Goal: Task Accomplishment & Management: Manage account settings

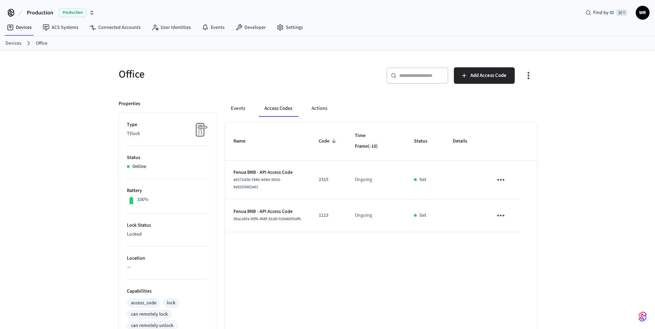
click at [21, 31] on link "Devices" at bounding box center [19, 27] width 36 height 12
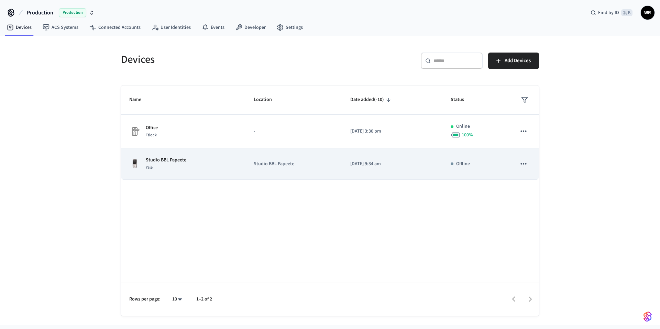
click at [173, 169] on div "Yale" at bounding box center [166, 167] width 41 height 7
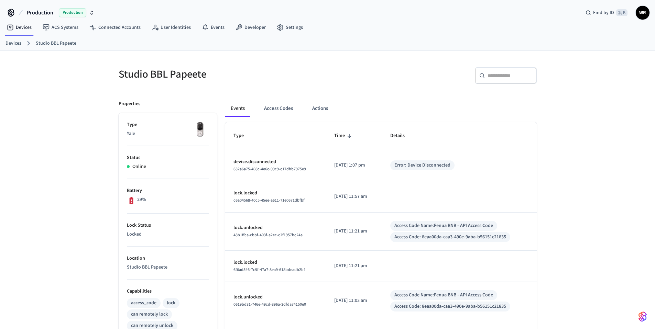
drag, startPoint x: 131, startPoint y: 201, endPoint x: 160, endPoint y: 200, distance: 28.2
click at [160, 200] on div "29%" at bounding box center [168, 200] width 82 height 9
drag, startPoint x: 171, startPoint y: 203, endPoint x: 111, endPoint y: 203, distance: 60.5
click at [111, 203] on div "Properties Type Yale Status Online Battery 29% Lock Status Locked Location Stud…" at bounding box center [163, 304] width 107 height 425
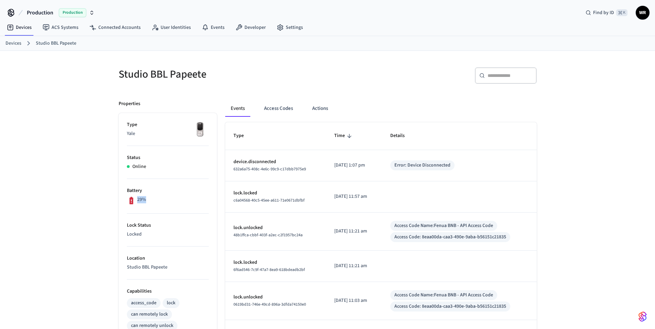
click at [133, 204] on icon at bounding box center [131, 200] width 9 height 9
click at [127, 203] on icon at bounding box center [131, 200] width 9 height 9
click at [163, 203] on div "29%" at bounding box center [168, 200] width 82 height 9
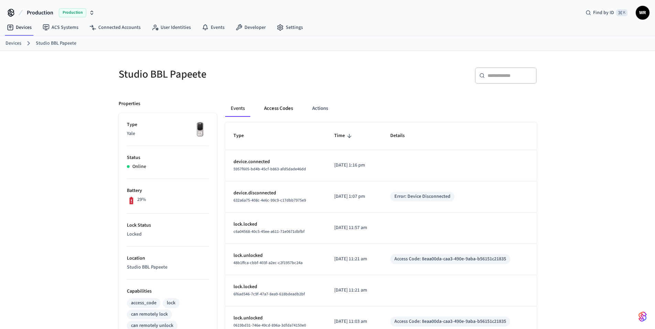
click at [281, 109] on button "Access Codes" at bounding box center [279, 108] width 40 height 17
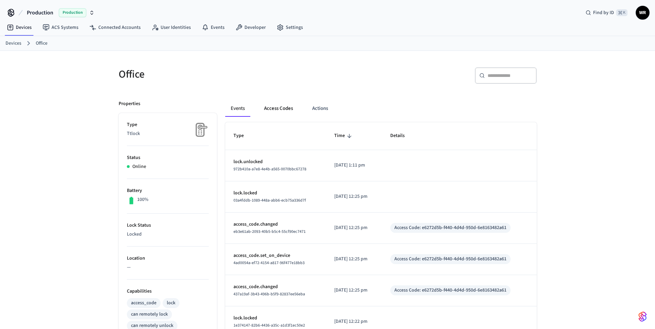
click at [283, 111] on button "Access Codes" at bounding box center [279, 108] width 40 height 17
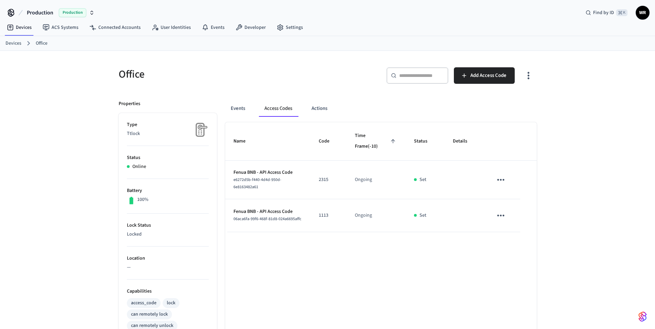
click at [503, 179] on icon "sticky table" at bounding box center [501, 180] width 11 height 11
click at [518, 218] on li "Delete" at bounding box center [517, 218] width 33 height 18
click at [501, 214] on icon "sticky table" at bounding box center [501, 215] width 11 height 11
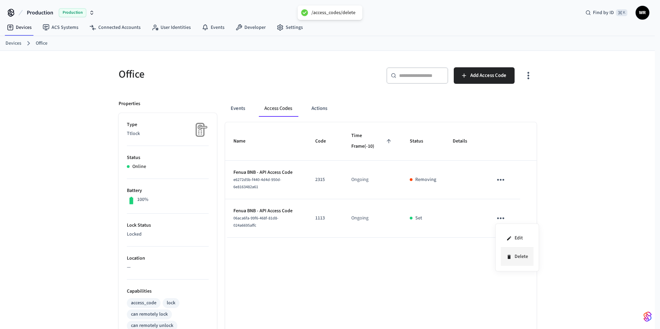
click at [516, 255] on li "Delete" at bounding box center [517, 257] width 33 height 18
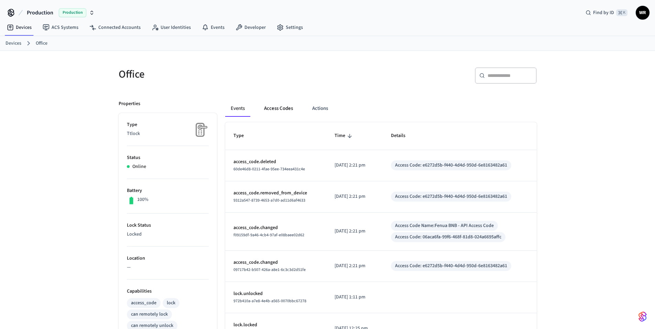
click at [277, 113] on button "Access Codes" at bounding box center [279, 108] width 40 height 17
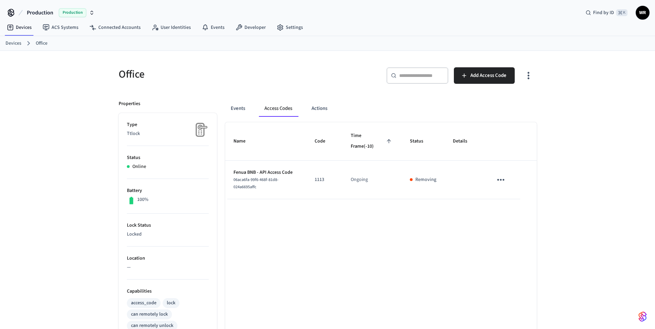
click at [93, 13] on icon "button" at bounding box center [92, 13] width 6 height 6
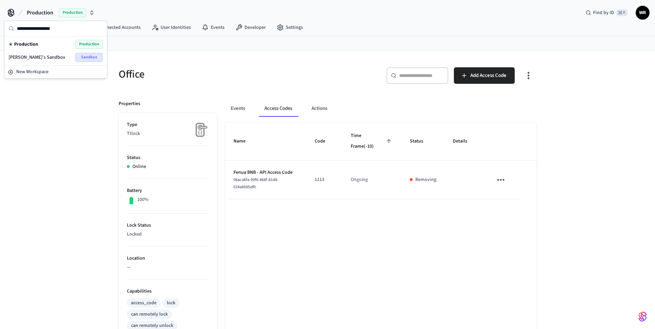
click at [21, 104] on div "Office ​ ​ Add Access Code Properties Type Ttlock Status Online Battery 100% Lo…" at bounding box center [327, 304] width 655 height 507
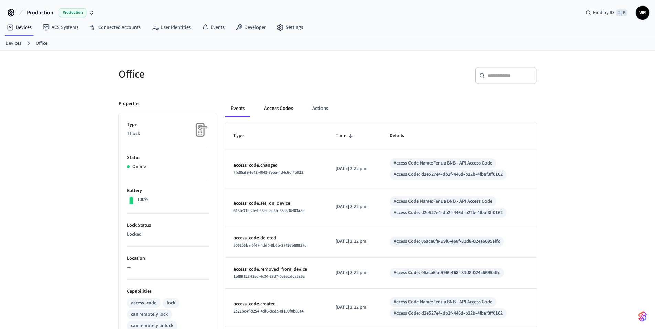
click at [273, 107] on button "Access Codes" at bounding box center [279, 108] width 40 height 17
click at [283, 117] on button "Access Codes" at bounding box center [279, 108] width 40 height 17
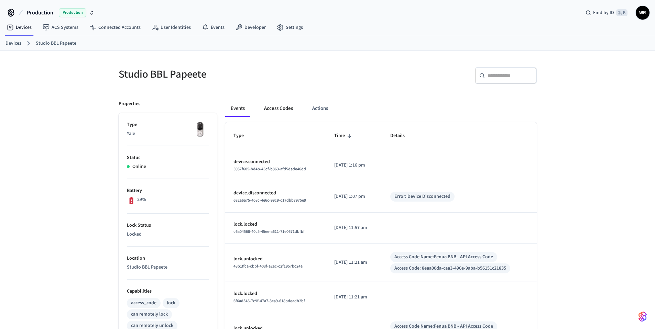
click at [291, 110] on button "Access Codes" at bounding box center [279, 108] width 40 height 17
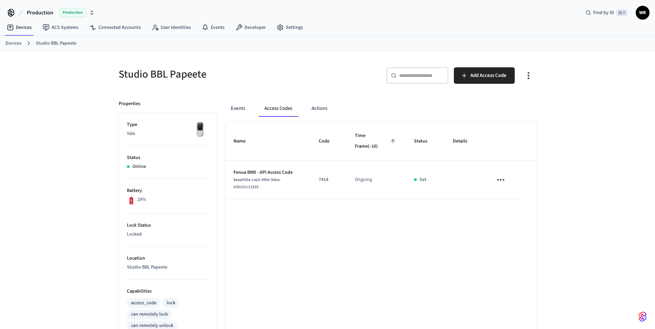
drag, startPoint x: 321, startPoint y: 179, endPoint x: 335, endPoint y: 179, distance: 14.8
click at [335, 179] on p "7414" at bounding box center [329, 179] width 20 height 7
drag, startPoint x: 296, startPoint y: 176, endPoint x: 441, endPoint y: 228, distance: 154.3
click at [441, 228] on div "Name Code Time Frame (-10) Status Details Fenua BNB - API Access Code 8eaa00da-…" at bounding box center [381, 312] width 312 height 380
drag, startPoint x: 441, startPoint y: 228, endPoint x: 497, endPoint y: 108, distance: 132.2
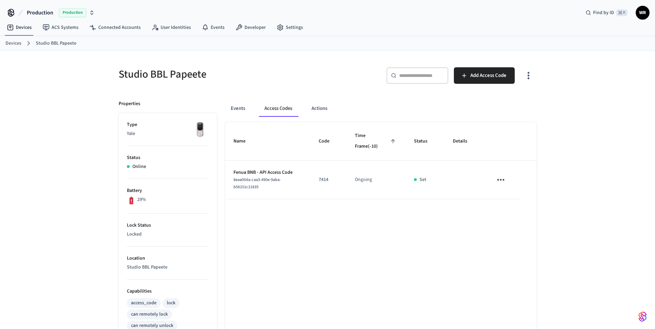
click at [442, 227] on div "Name Code Time Frame (-10) Status Details Fenua BNB - API Access Code 8eaa00da-…" at bounding box center [381, 312] width 312 height 380
click at [312, 252] on div "Name Code Time Frame (-10) Status Details Fenua BNB - API Access Code 8eaa00da-…" at bounding box center [381, 312] width 312 height 380
click at [399, 240] on div "Name Code Time Frame (-10) Status Details Fenua BNB - API Access Code 8eaa00da-…" at bounding box center [381, 312] width 312 height 380
click at [362, 179] on td "Ongoing" at bounding box center [376, 180] width 59 height 39
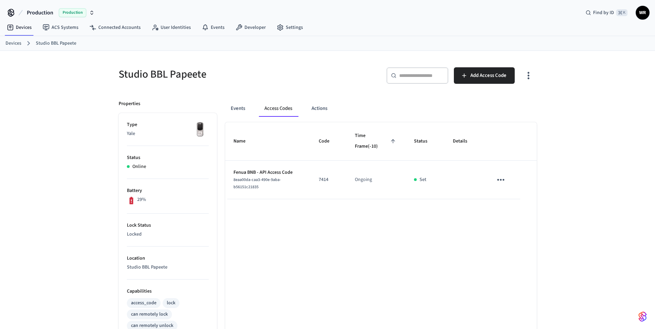
click at [376, 229] on div "Name Code Time Frame (-10) Status Details Fenua BNB - API Access Code 8eaa00da-…" at bounding box center [381, 312] width 312 height 380
click at [326, 181] on p "7414" at bounding box center [329, 179] width 20 height 7
click at [370, 232] on div "Name Code Time Frame (-10) Status Details Fenua BNB - API Access Code 8eaa00da-…" at bounding box center [381, 312] width 312 height 380
drag, startPoint x: 421, startPoint y: 178, endPoint x: 429, endPoint y: 177, distance: 7.9
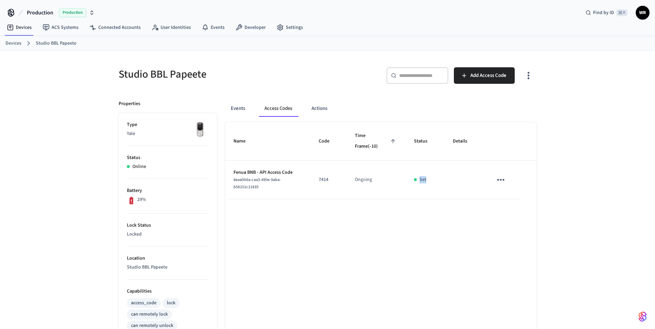
click at [429, 177] on div "Set" at bounding box center [425, 179] width 22 height 7
click at [435, 178] on div "Set" at bounding box center [425, 179] width 22 height 7
drag, startPoint x: 436, startPoint y: 178, endPoint x: 422, endPoint y: 181, distance: 13.6
click at [422, 181] on div "Set" at bounding box center [425, 179] width 22 height 7
click at [428, 184] on td "Set" at bounding box center [425, 180] width 39 height 39
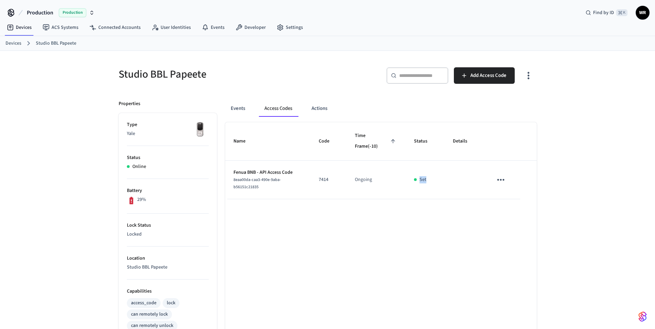
drag, startPoint x: 428, startPoint y: 180, endPoint x: 422, endPoint y: 178, distance: 6.8
click at [422, 178] on div "Set" at bounding box center [425, 179] width 22 height 7
click at [420, 178] on p "Set" at bounding box center [423, 179] width 7 height 7
click at [432, 66] on div "​ ​ Add Access Code" at bounding box center [430, 74] width 213 height 30
click at [428, 74] on input "text" at bounding box center [421, 75] width 45 height 7
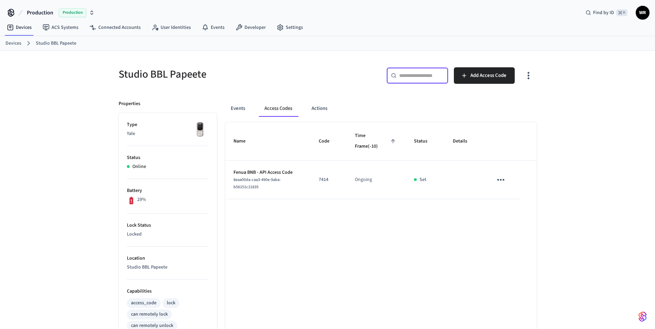
click at [533, 75] on icon "button" at bounding box center [528, 75] width 11 height 11
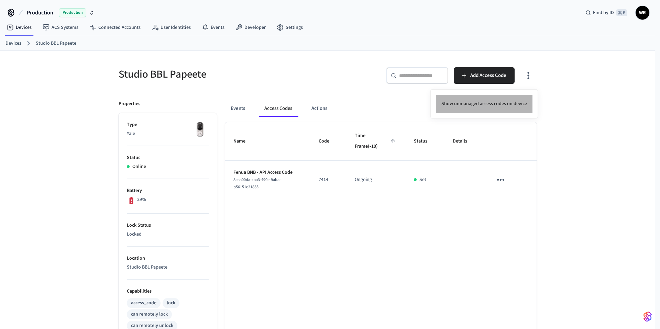
click at [501, 106] on li "Show unmanaged access codes on device" at bounding box center [484, 104] width 97 height 18
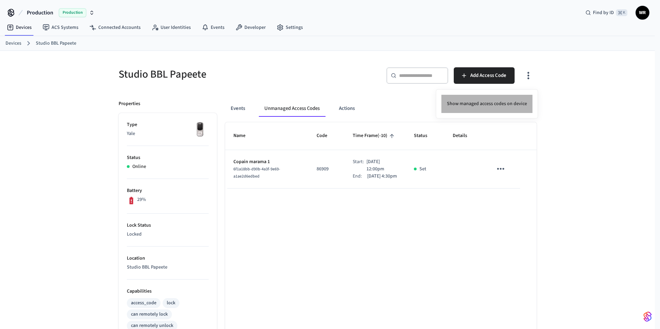
click at [497, 104] on li "Show managed access codes on device" at bounding box center [487, 104] width 91 height 18
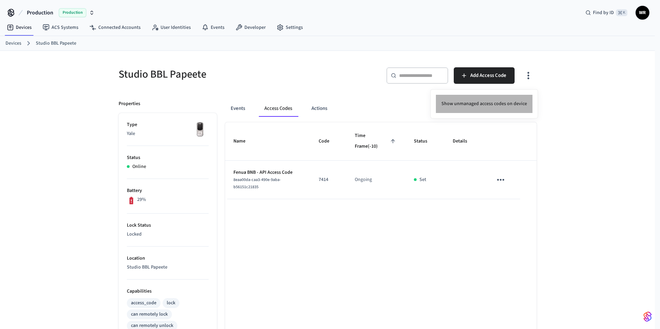
click at [498, 102] on li "Show unmanaged access codes on device" at bounding box center [484, 104] width 97 height 18
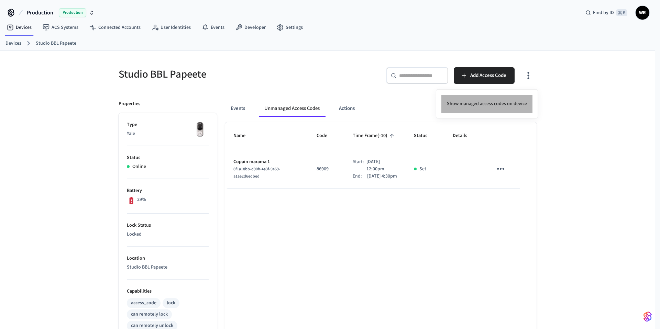
click at [498, 102] on li "Show managed access codes on device" at bounding box center [487, 104] width 91 height 18
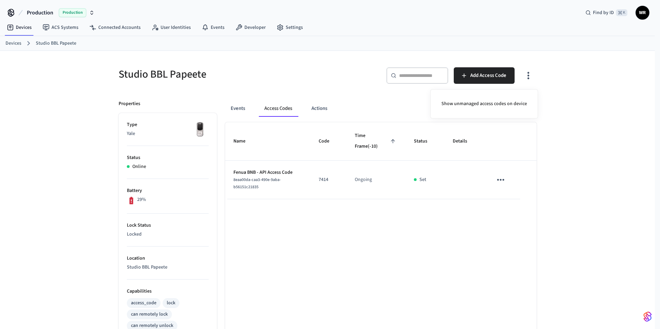
click at [356, 235] on div at bounding box center [330, 164] width 660 height 329
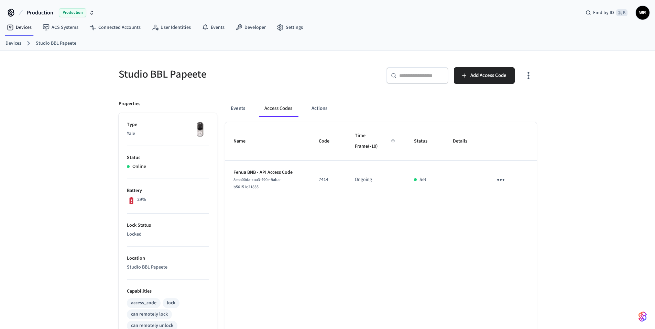
click at [509, 177] on td "sticky table" at bounding box center [502, 180] width 35 height 39
click at [507, 178] on button "sticky table" at bounding box center [501, 180] width 16 height 16
click at [517, 223] on li "Delete" at bounding box center [514, 221] width 33 height 18
click at [506, 182] on button "sticky table" at bounding box center [501, 180] width 16 height 16
click at [568, 149] on div at bounding box center [330, 164] width 660 height 329
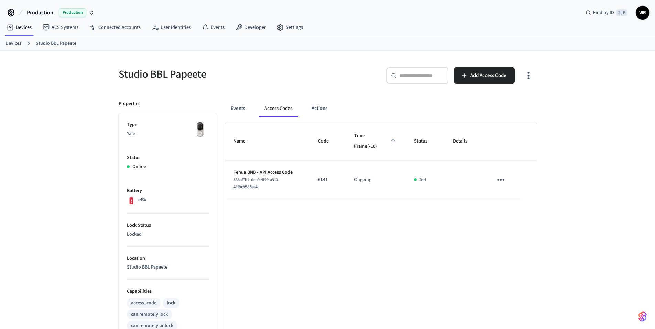
click at [505, 179] on icon "sticky table" at bounding box center [501, 180] width 11 height 11
click at [520, 200] on li "Edit" at bounding box center [517, 200] width 33 height 19
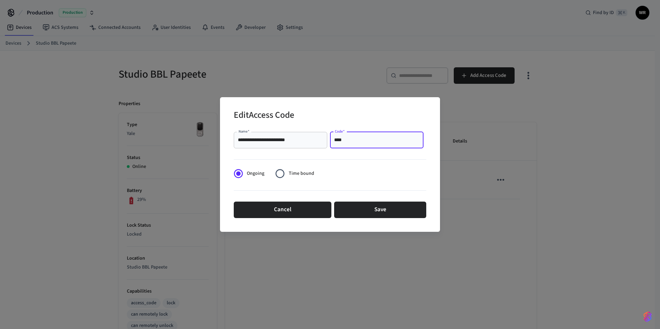
drag, startPoint x: 369, startPoint y: 142, endPoint x: 283, endPoint y: 143, distance: 85.6
click at [283, 143] on div "**********" at bounding box center [330, 140] width 193 height 22
click at [339, 138] on input "****" at bounding box center [376, 140] width 85 height 7
type input "****"
click at [381, 210] on button "Save" at bounding box center [380, 210] width 92 height 17
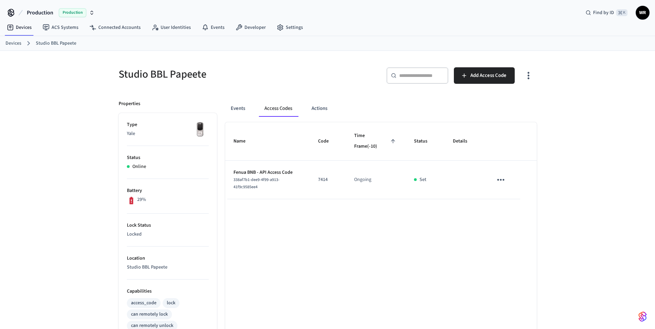
click at [520, 73] on button "button" at bounding box center [528, 76] width 16 height 28
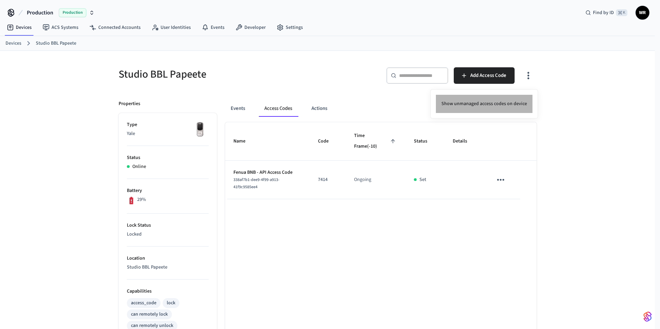
click at [486, 97] on li "Show unmanaged access codes on device" at bounding box center [484, 104] width 97 height 18
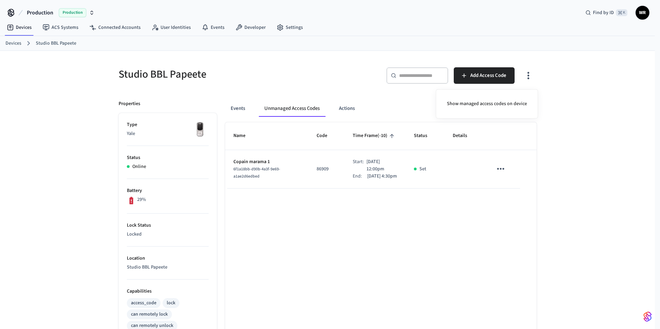
click at [585, 94] on div at bounding box center [330, 164] width 660 height 329
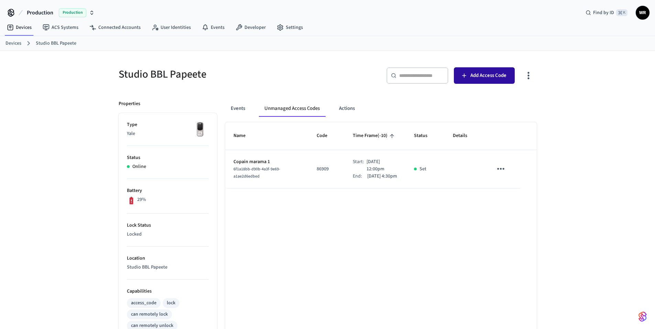
click at [488, 79] on span "Add Access Code" at bounding box center [488, 75] width 36 height 9
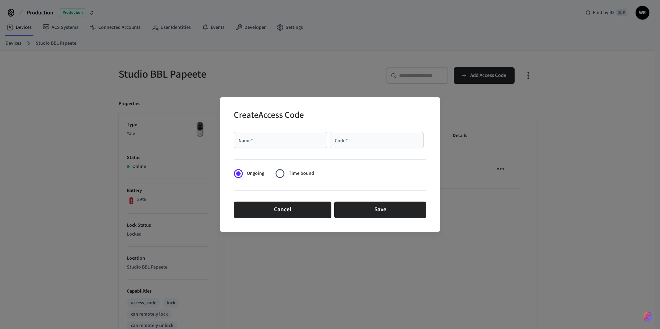
click at [318, 143] on input "Name   *" at bounding box center [280, 140] width 85 height 7
type input "********"
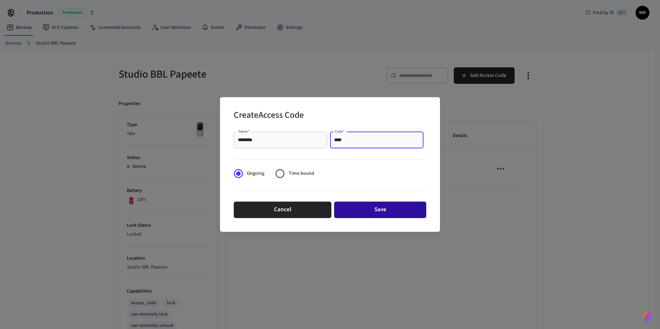
type input "****"
click at [378, 211] on button "Save" at bounding box center [380, 210] width 92 height 17
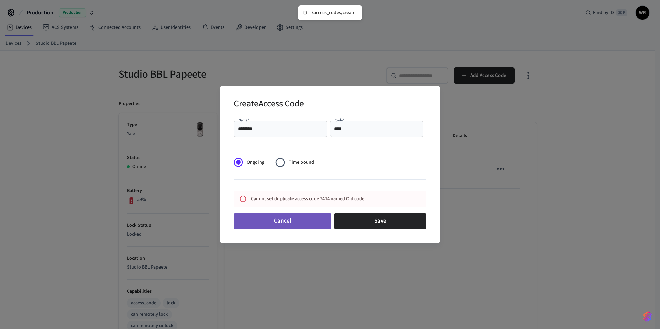
click at [305, 224] on button "Cancel" at bounding box center [283, 221] width 98 height 17
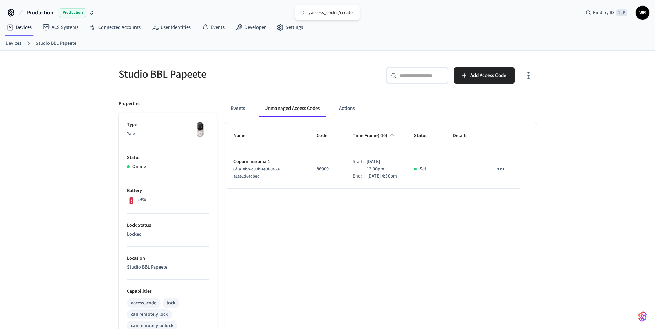
click at [530, 77] on icon "button" at bounding box center [528, 75] width 11 height 11
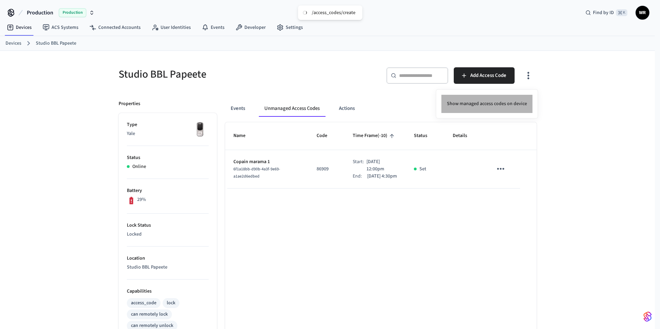
click at [515, 99] on li "Show managed access codes on device" at bounding box center [487, 104] width 91 height 18
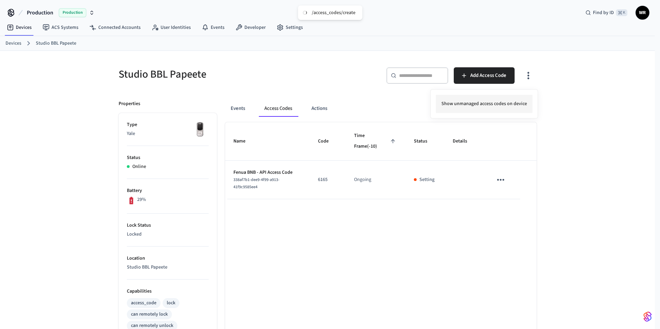
click at [509, 108] on li "Show unmanaged access codes on device" at bounding box center [484, 104] width 97 height 18
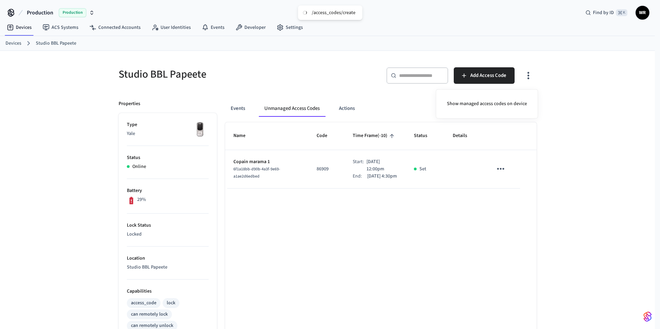
click at [486, 77] on div at bounding box center [330, 164] width 660 height 329
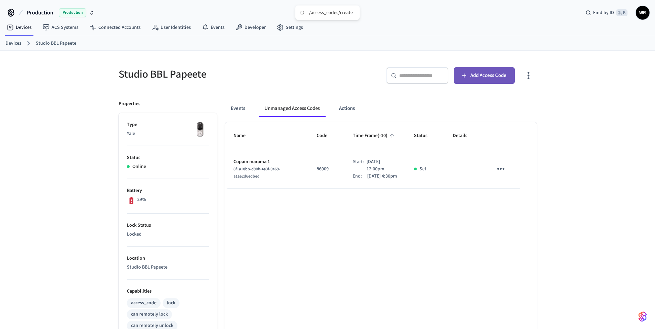
click at [482, 76] on span "Add Access Code" at bounding box center [488, 75] width 36 height 9
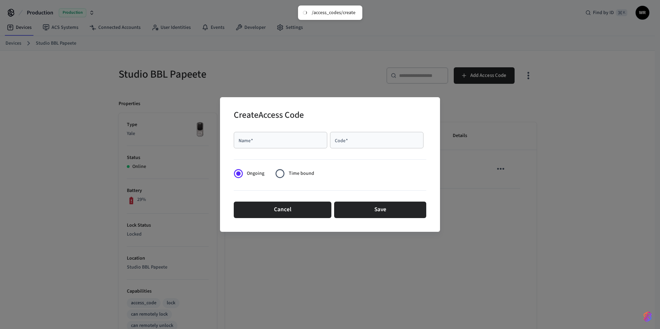
click at [312, 141] on input "Name   *" at bounding box center [280, 140] width 85 height 7
type input "********"
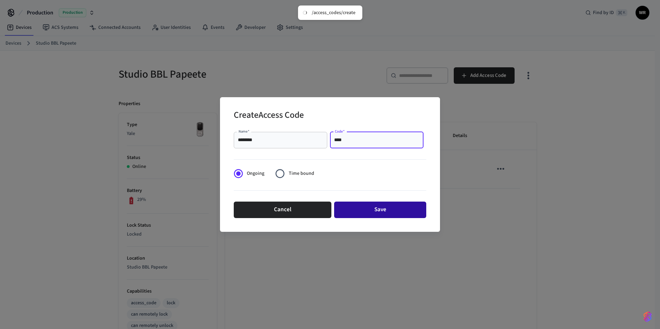
type input "****"
click at [380, 212] on button "Save" at bounding box center [380, 210] width 92 height 17
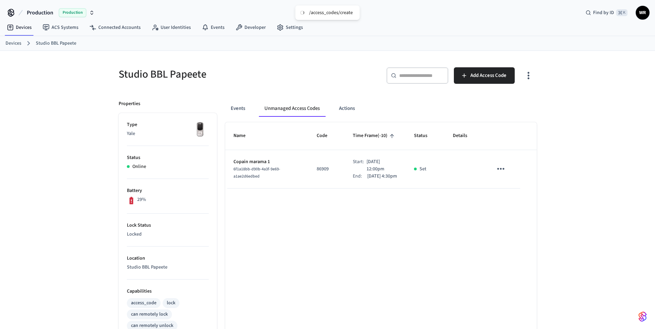
click at [527, 73] on icon "button" at bounding box center [528, 75] width 11 height 11
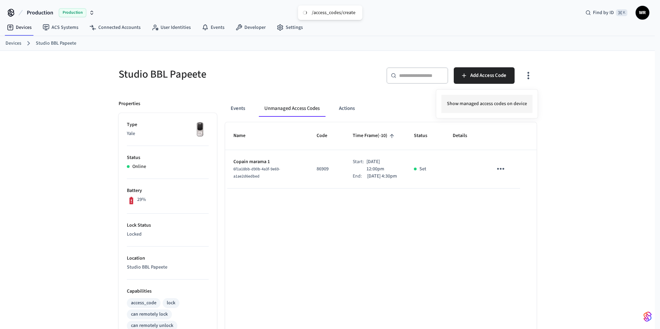
click at [484, 101] on li "Show managed access codes on device" at bounding box center [487, 104] width 91 height 18
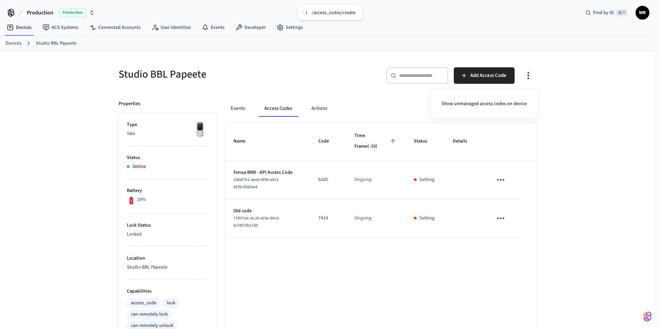
click at [620, 155] on div at bounding box center [330, 164] width 660 height 329
